Goal: Information Seeking & Learning: Check status

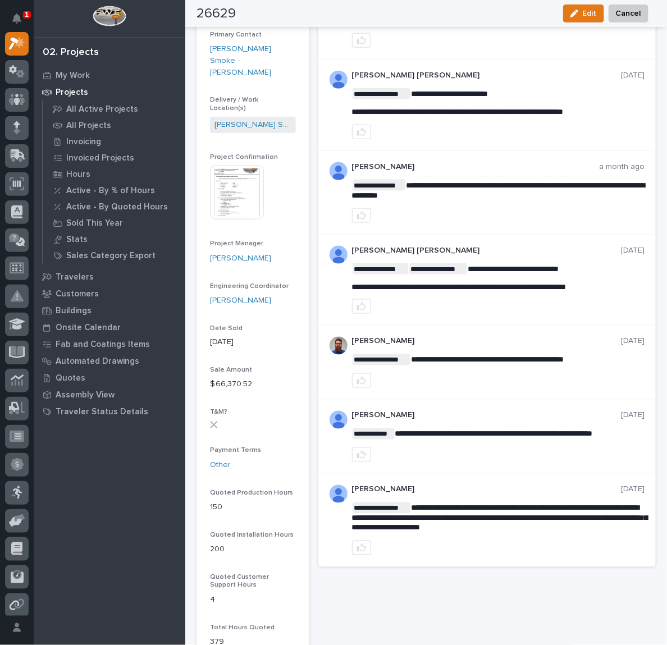
scroll to position [357, 0]
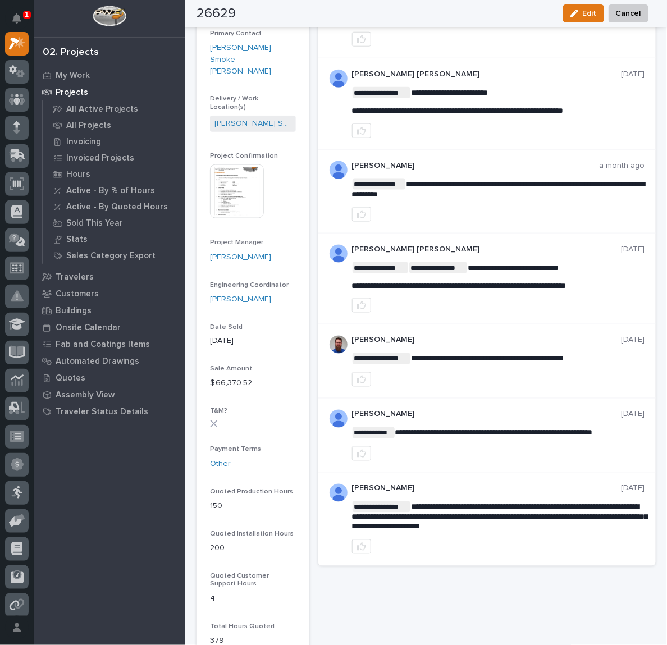
click at [26, 16] on p "1" at bounding box center [27, 15] width 4 height 8
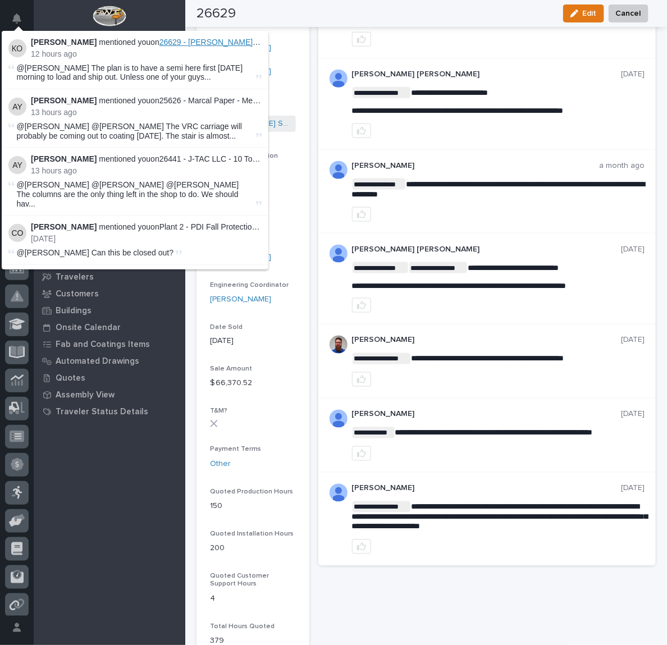
click at [191, 42] on span "26629 - [PERSON_NAME] Smoke - Cranes" at bounding box center [235, 42] width 153 height 9
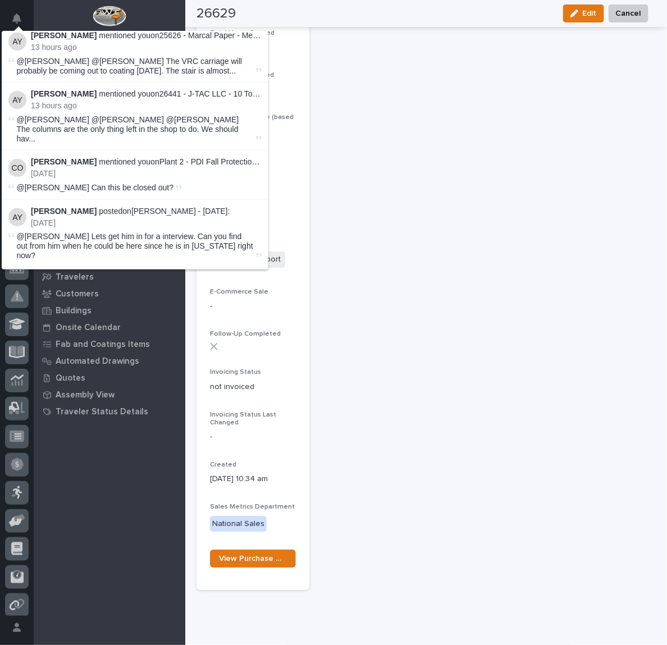
scroll to position [0, 0]
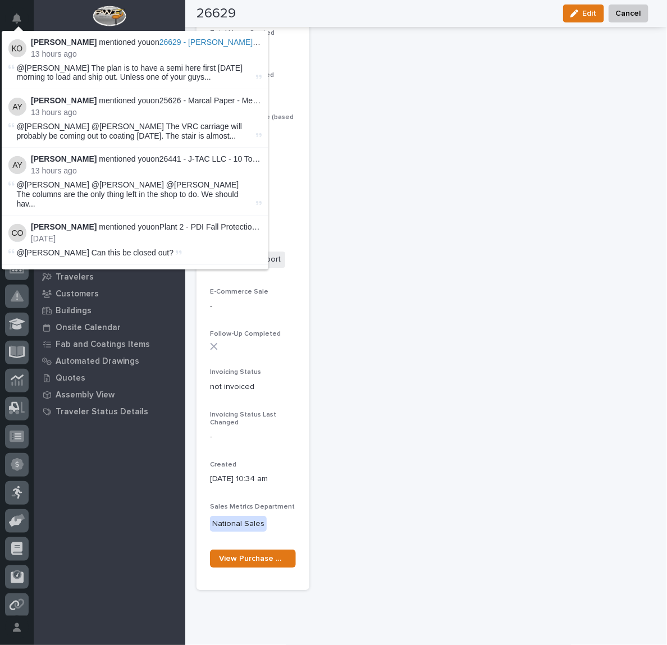
click at [73, 40] on strong "[PERSON_NAME]" at bounding box center [64, 42] width 66 height 9
click at [102, 42] on p "[PERSON_NAME] mentioned you on 26629 - [PERSON_NAME] Smoke - Cranes :" at bounding box center [146, 43] width 231 height 10
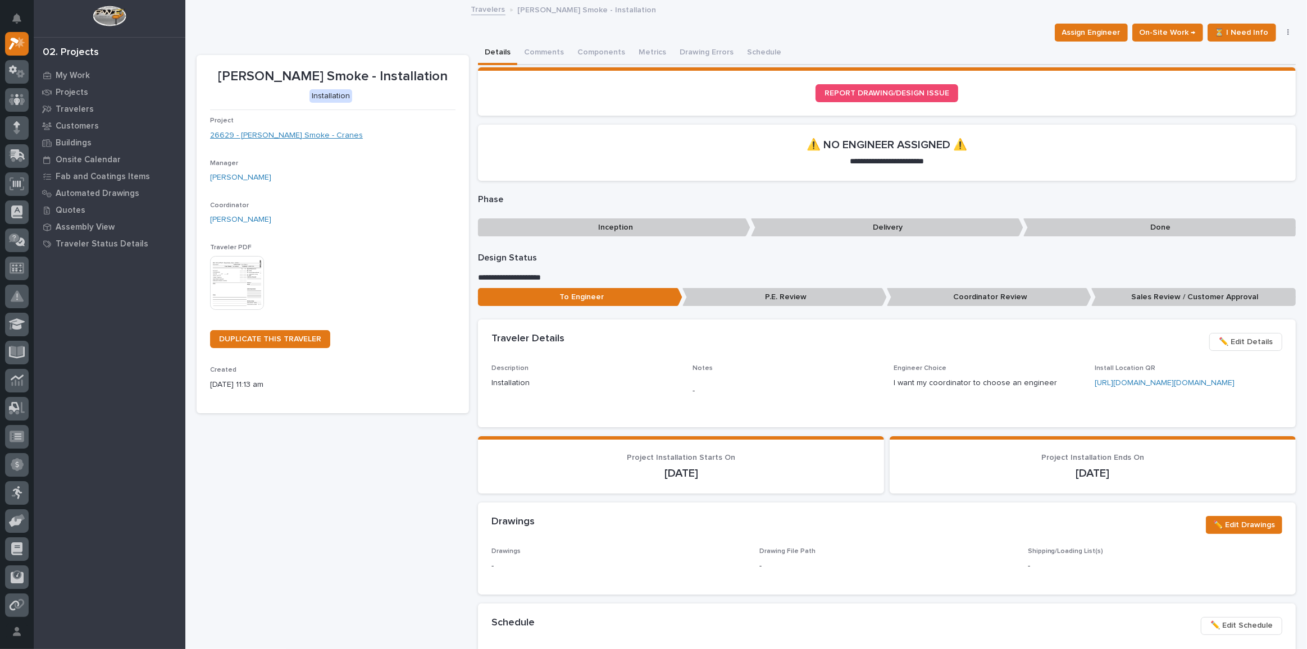
click at [307, 136] on link "26629 - [PERSON_NAME] Smoke - Cranes" at bounding box center [286, 136] width 153 height 12
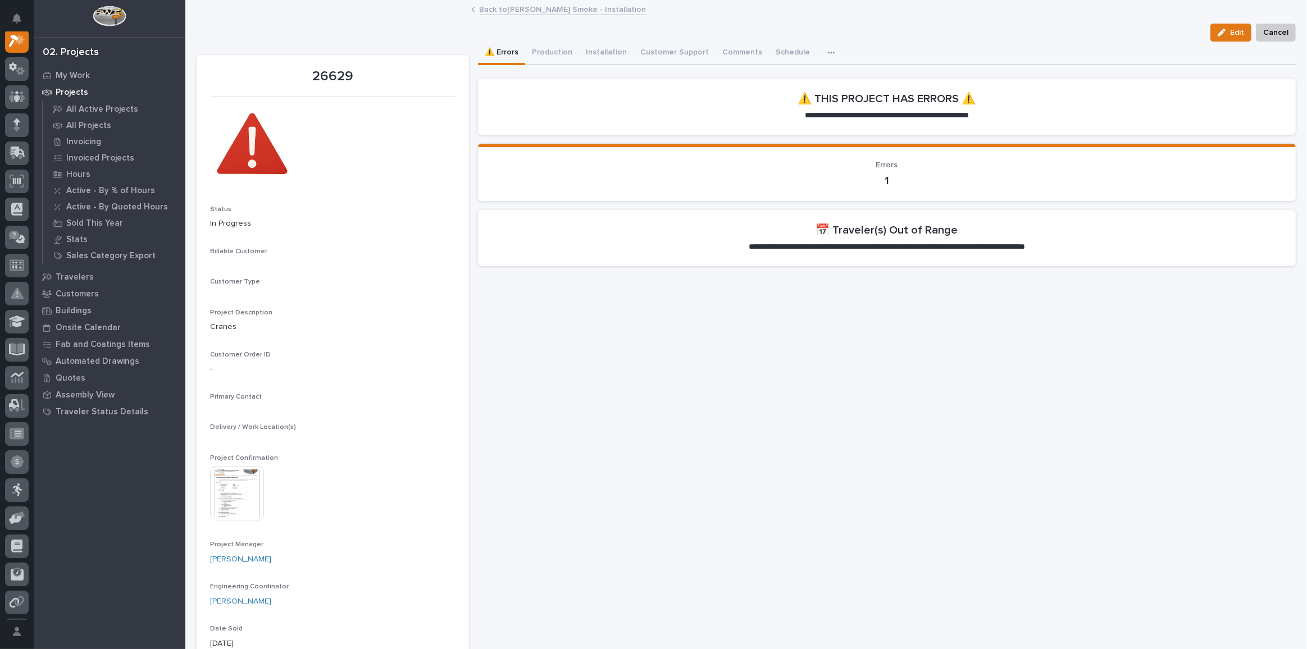
scroll to position [28, 0]
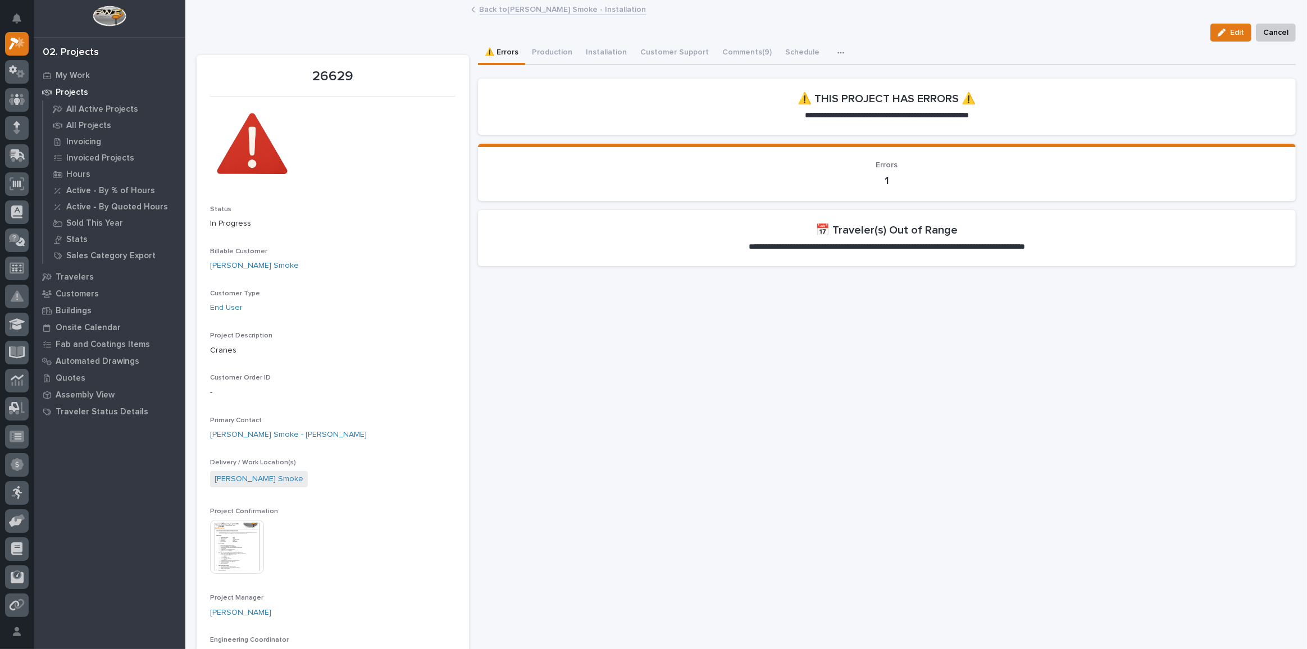
click at [241, 536] on img at bounding box center [237, 547] width 54 height 54
